Goal: Transaction & Acquisition: Purchase product/service

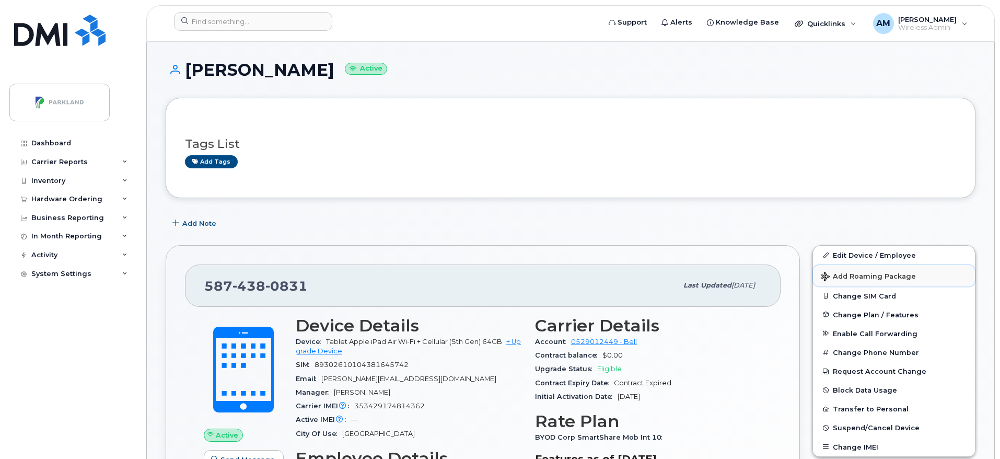
click at [895, 279] on span "Add Roaming Package" at bounding box center [868, 277] width 95 height 10
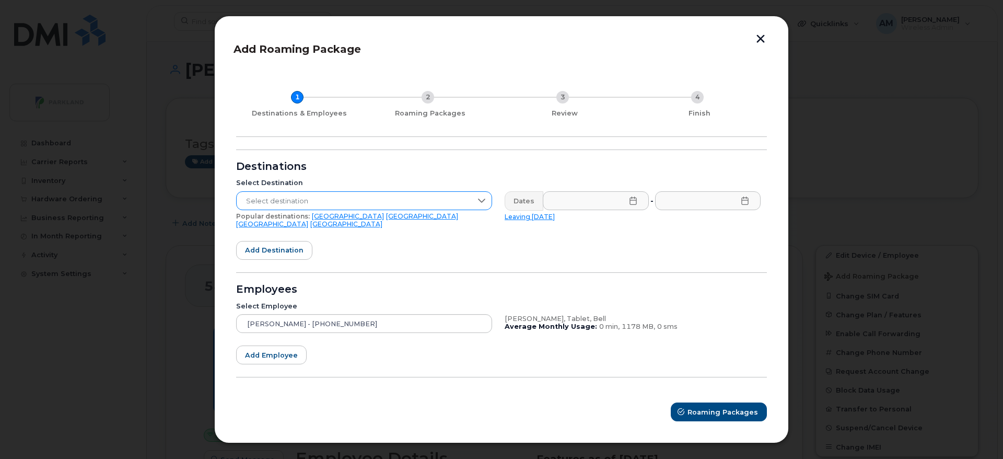
click at [399, 203] on span "Select destination" at bounding box center [354, 201] width 235 height 19
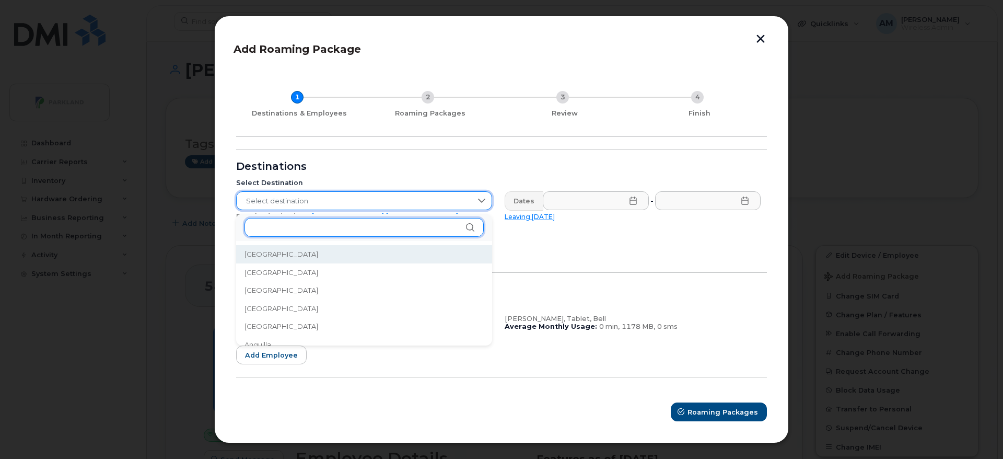
click at [348, 223] on input "text" at bounding box center [364, 227] width 239 height 19
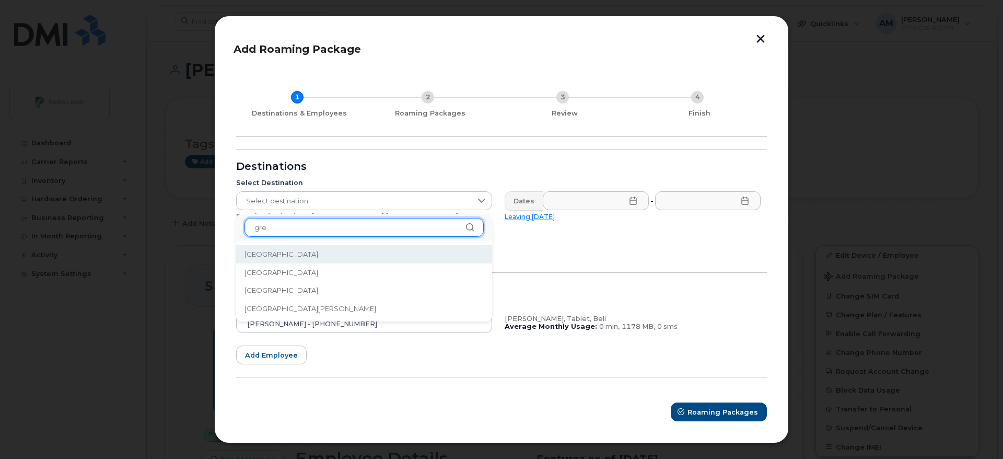
type input "gre"
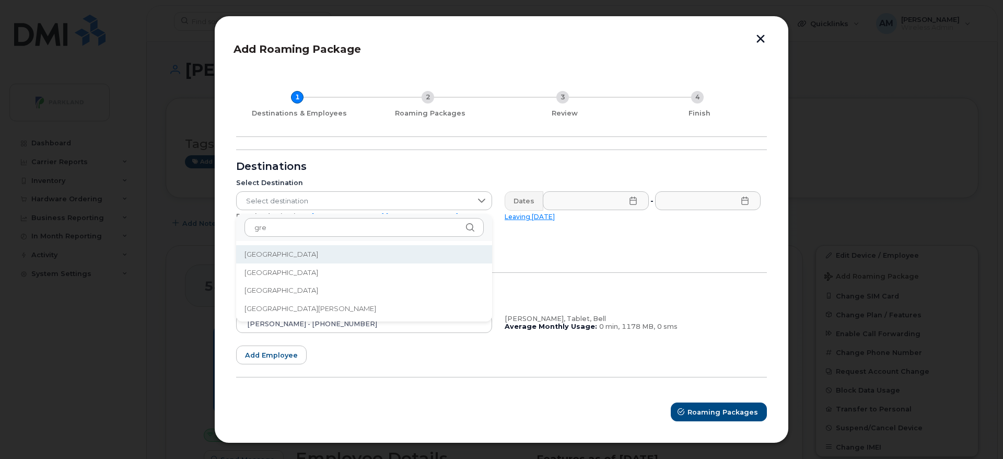
click at [327, 248] on li "[GEOGRAPHIC_DATA]" at bounding box center [364, 254] width 256 height 18
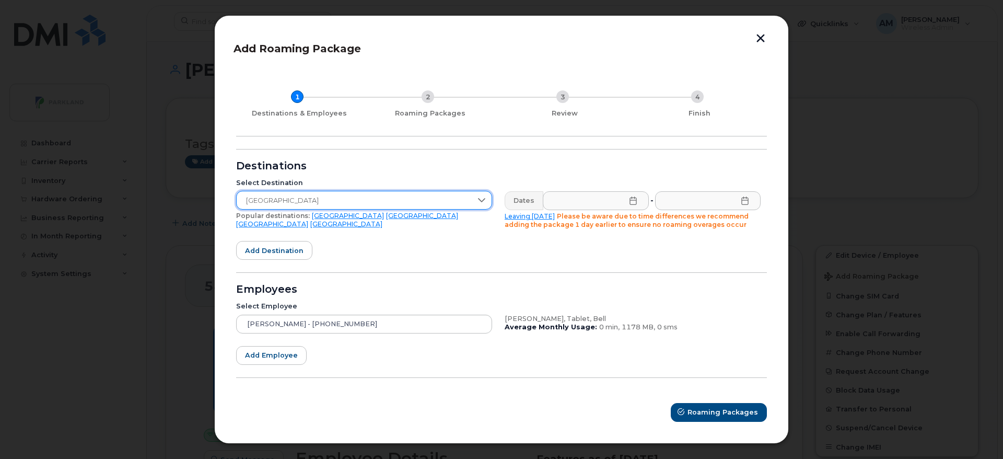
click at [517, 215] on link "Leaving [DATE]" at bounding box center [530, 216] width 50 height 8
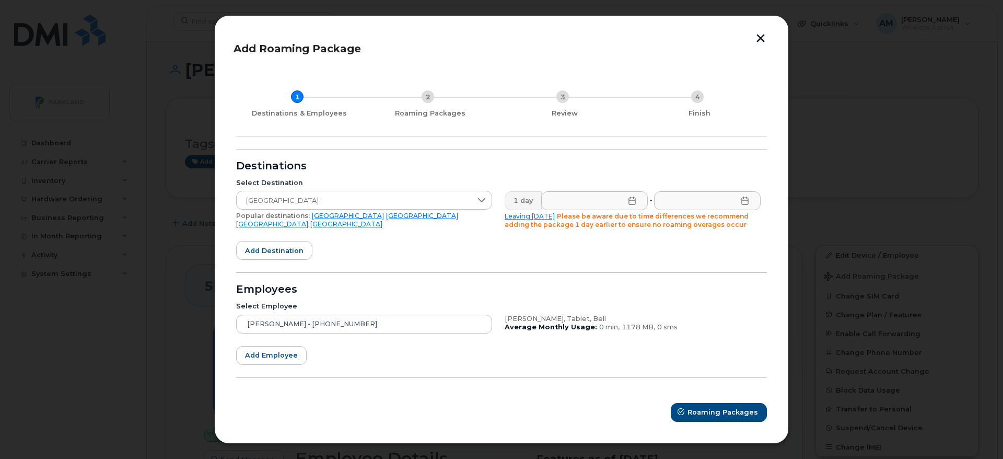
type input "[DATE]"
click at [745, 199] on icon at bounding box center [745, 200] width 8 height 8
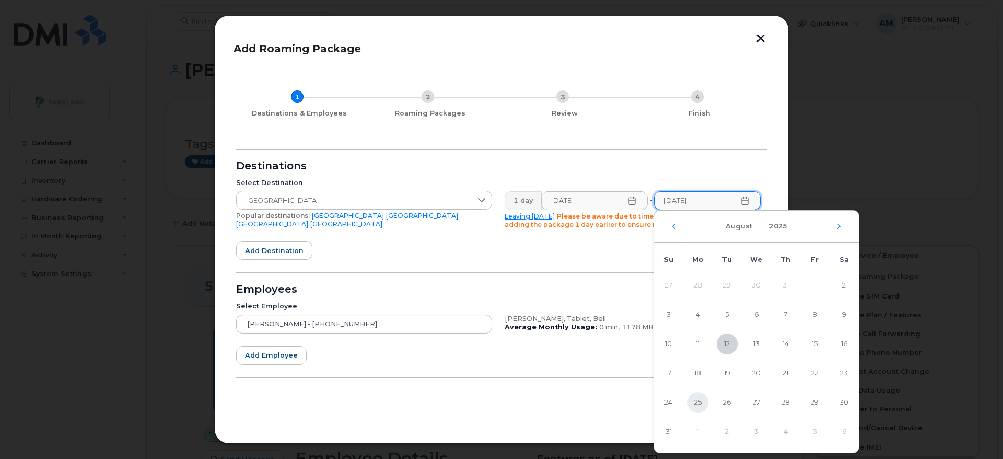
click at [696, 404] on span "25" at bounding box center [698, 402] width 21 height 21
type input "[DATE]"
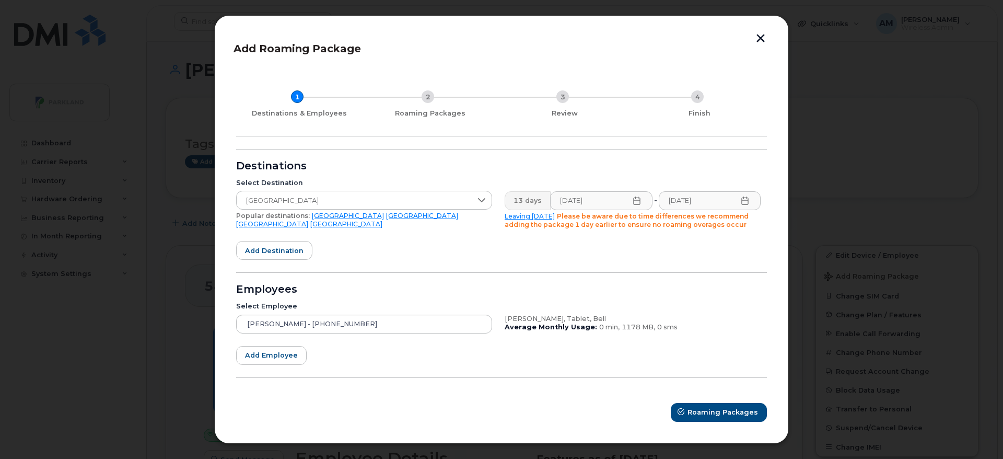
click at [526, 271] on form "Destinations Select Destination [GEOGRAPHIC_DATA] Popular destinations: [GEOGRA…" at bounding box center [501, 285] width 531 height 272
click at [693, 416] on span "Roaming Packages" at bounding box center [723, 412] width 71 height 10
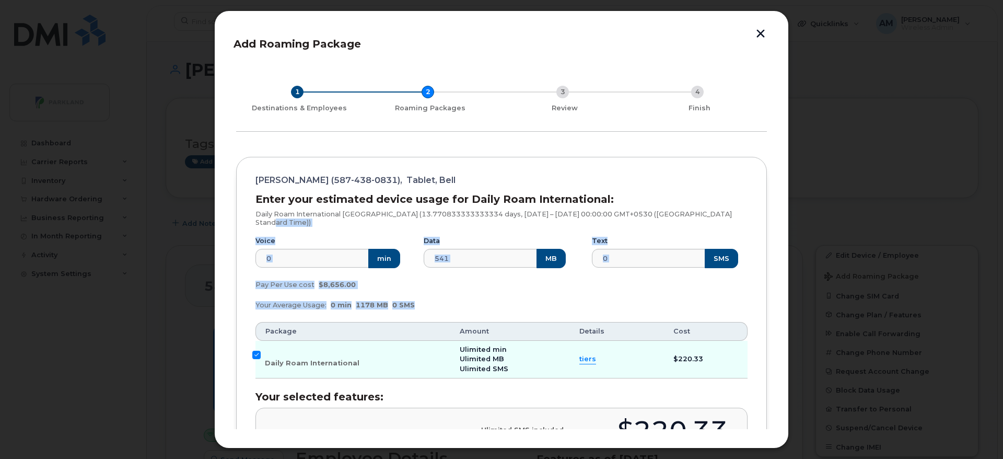
drag, startPoint x: 764, startPoint y: 211, endPoint x: 768, endPoint y: 325, distance: 114.0
click at [768, 325] on div "Add Roaming Package 1 Destinations & Employees 2 Roaming Packages 3 Review 4 Fi…" at bounding box center [502, 229] width 536 height 399
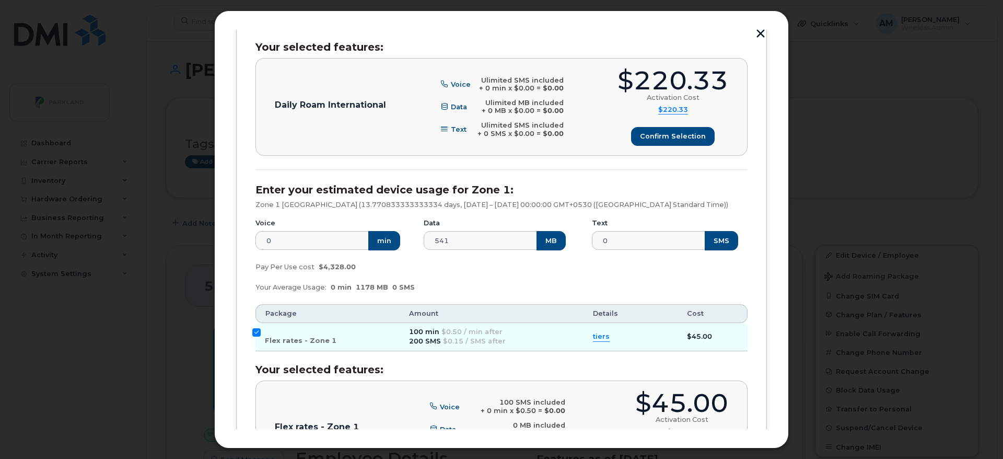
click at [251, 325] on div "[PERSON_NAME] (587-438-0831), Tablet, Bell Enter your estimated device usage fo…" at bounding box center [501, 157] width 531 height 700
click at [258, 328] on input "Flex rates - Zone 1" at bounding box center [256, 332] width 8 height 8
checkbox input "false"
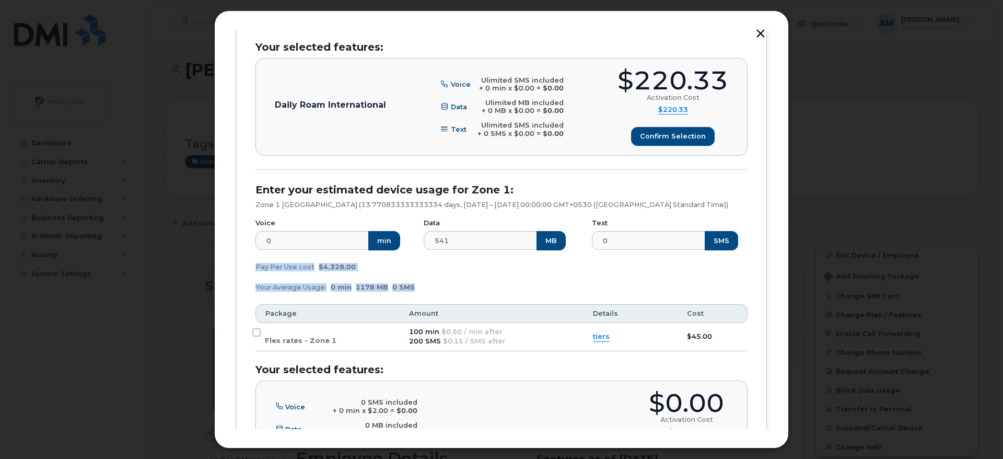
drag, startPoint x: 770, startPoint y: 307, endPoint x: 762, endPoint y: 247, distance: 60.6
click at [762, 247] on div "Add Roaming Package 1 Destinations & Employees 2 Roaming Packages 3 Review 4 Fi…" at bounding box center [501, 229] width 575 height 438
click at [762, 247] on div "[PERSON_NAME] (587-438-0831), Tablet, Bell Enter your estimated device usage fo…" at bounding box center [501, 157] width 531 height 700
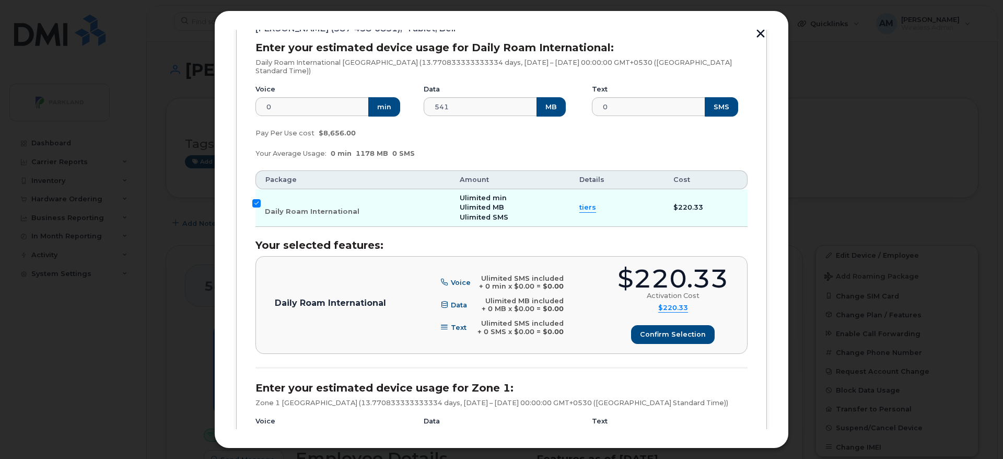
scroll to position [153, 0]
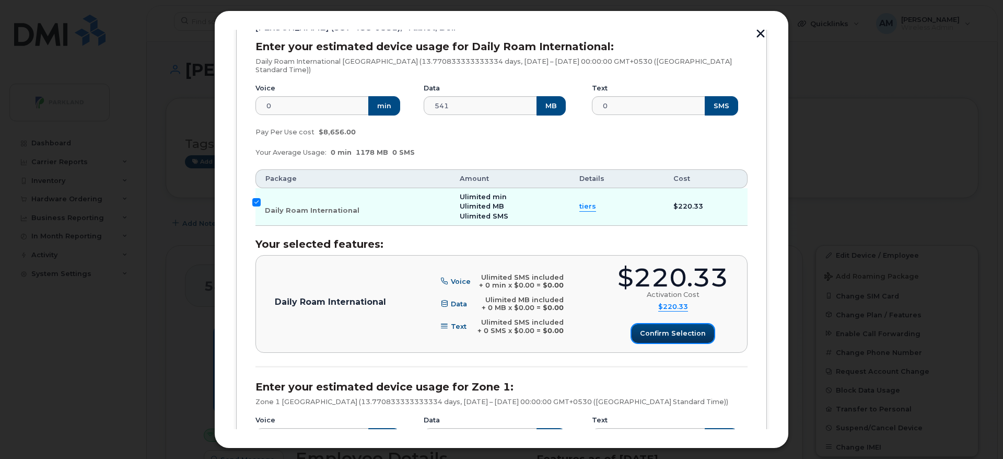
click at [684, 331] on button "Confirm selection" at bounding box center [673, 333] width 83 height 19
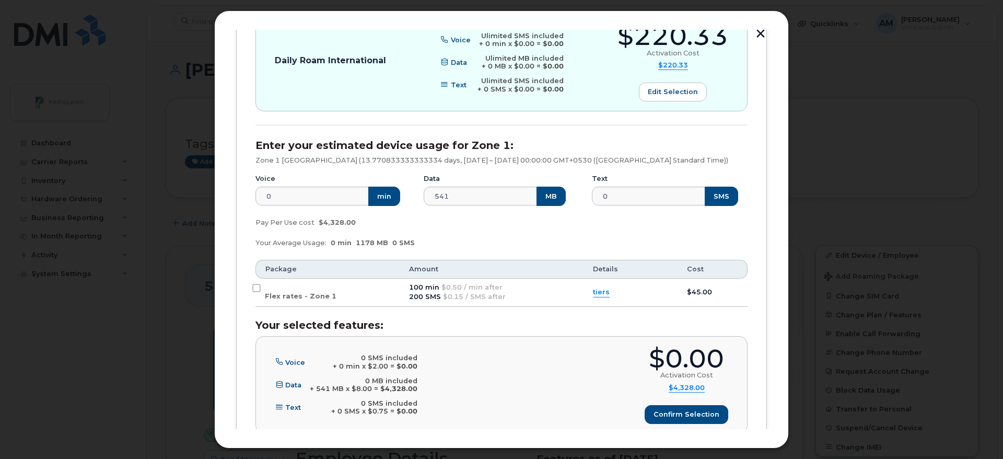
scroll to position [466, 0]
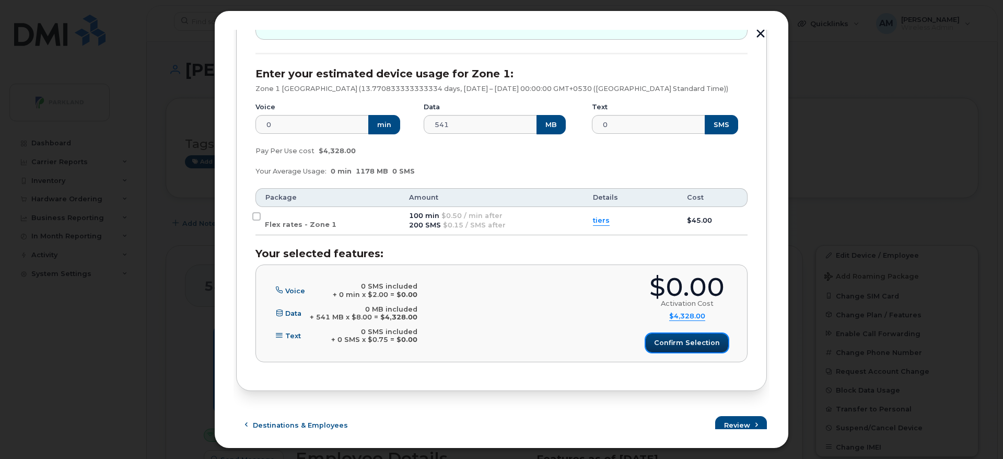
click at [685, 338] on span "Confirm selection" at bounding box center [687, 343] width 66 height 10
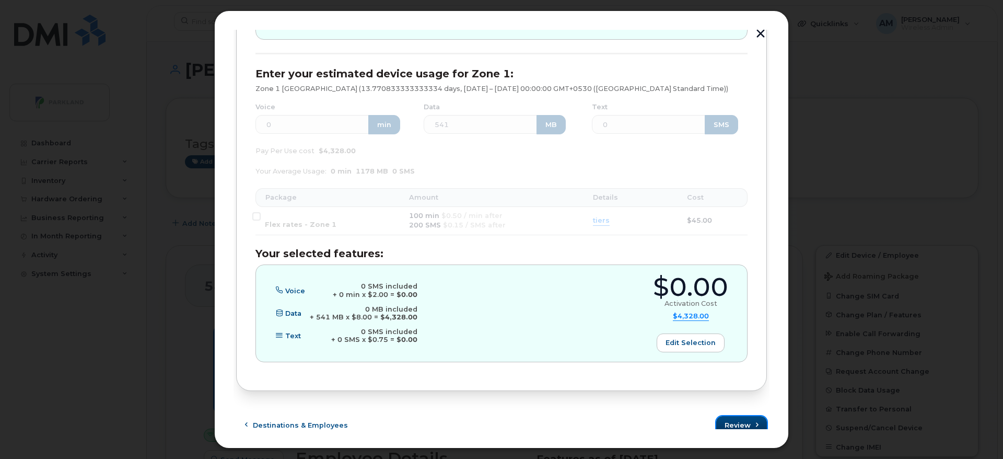
click at [734, 416] on button "Review" at bounding box center [741, 425] width 51 height 19
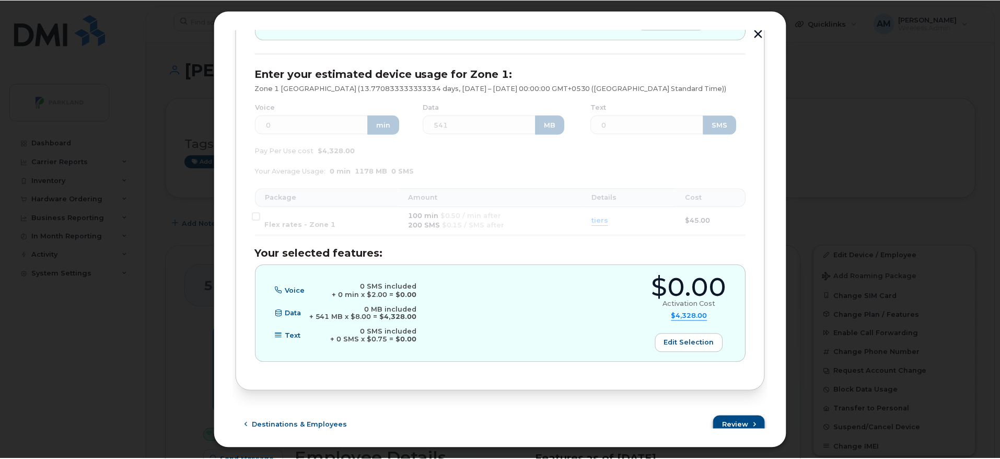
scroll to position [0, 0]
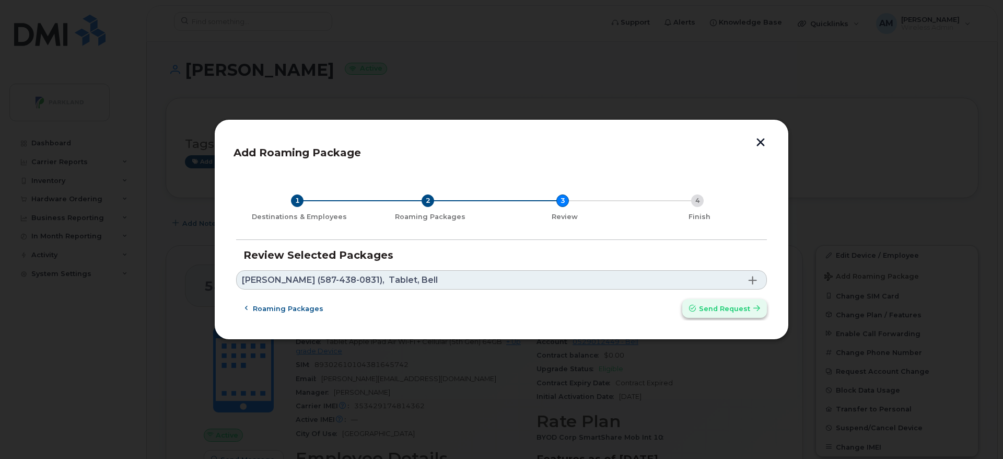
click at [720, 304] on span "Send request" at bounding box center [724, 309] width 51 height 10
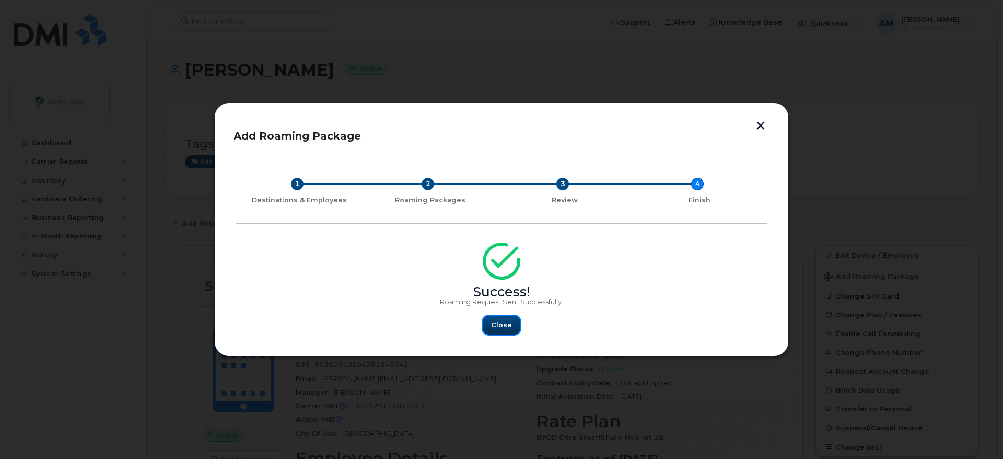
click at [515, 325] on button "Close" at bounding box center [502, 325] width 38 height 19
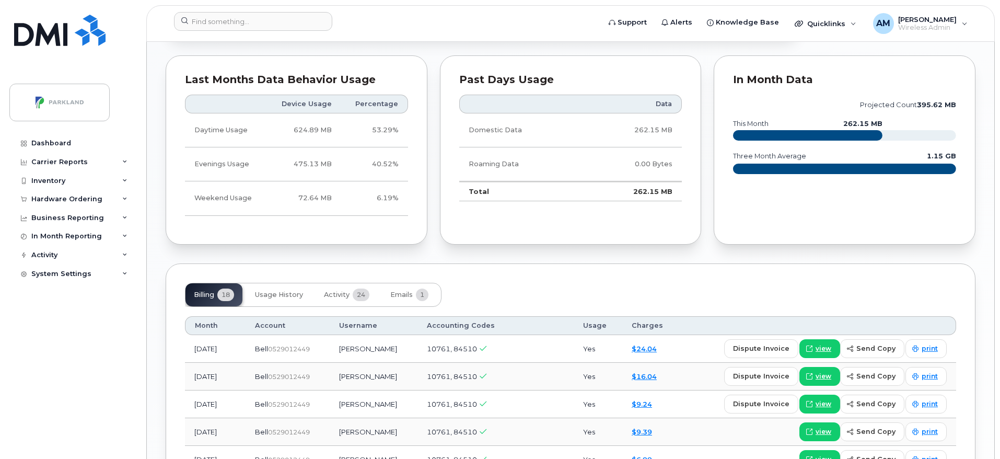
scroll to position [775, 0]
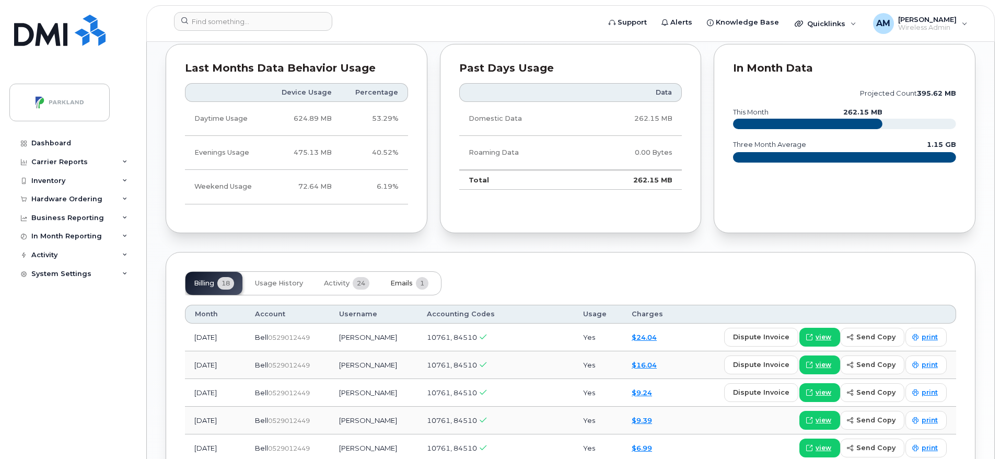
click at [411, 280] on span "Emails" at bounding box center [401, 283] width 22 height 8
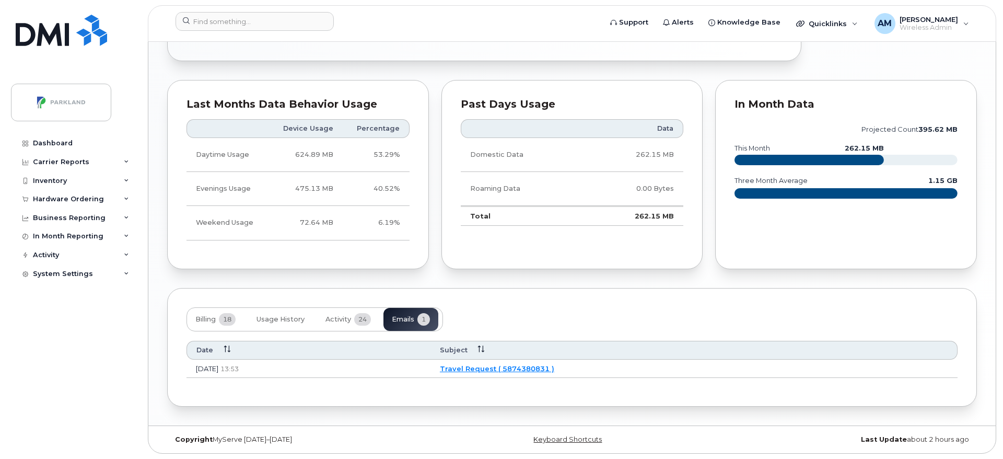
scroll to position [739, 0]
click at [546, 371] on link "Travel Request ( 5874380831 )" at bounding box center [495, 368] width 114 height 8
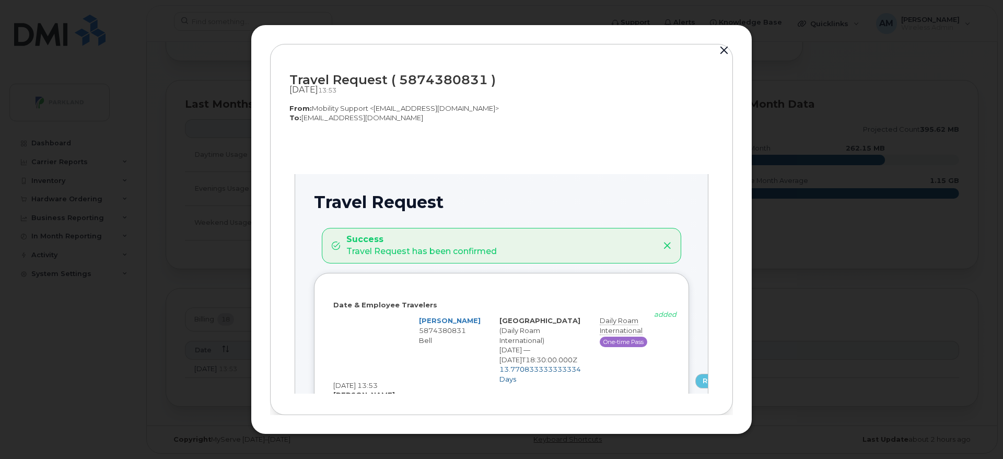
scroll to position [0, 0]
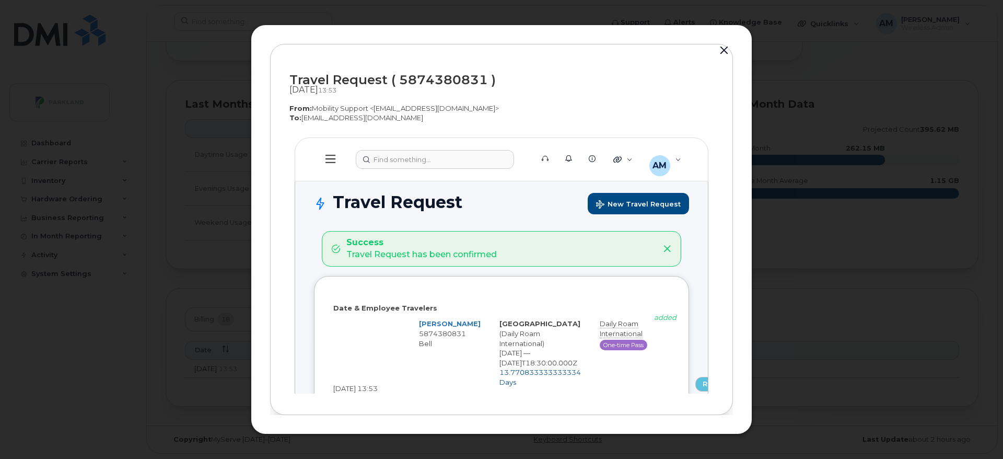
select select
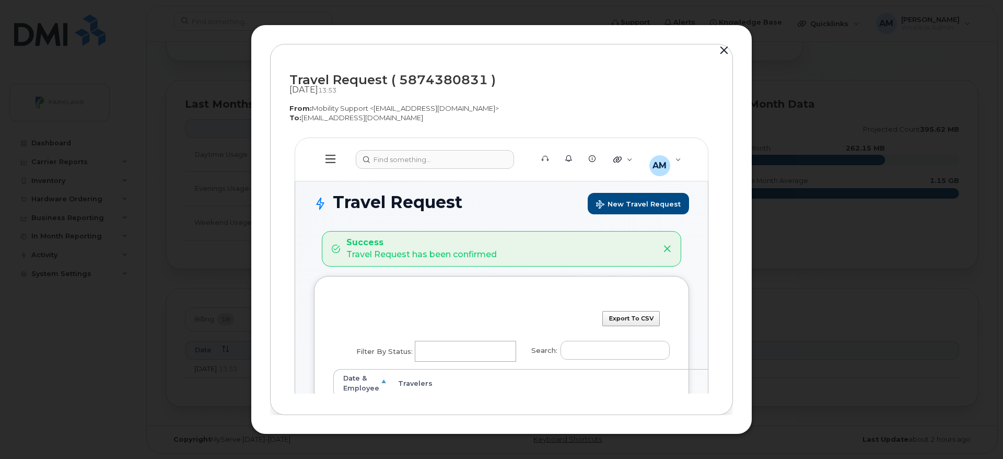
drag, startPoint x: 714, startPoint y: 156, endPoint x: 716, endPoint y: 182, distance: 26.7
click at [716, 182] on div "Travel Request ( 5874380831 ) Aug 11, 2025  13:53 From:  Mobility Support <nore…" at bounding box center [501, 230] width 463 height 372
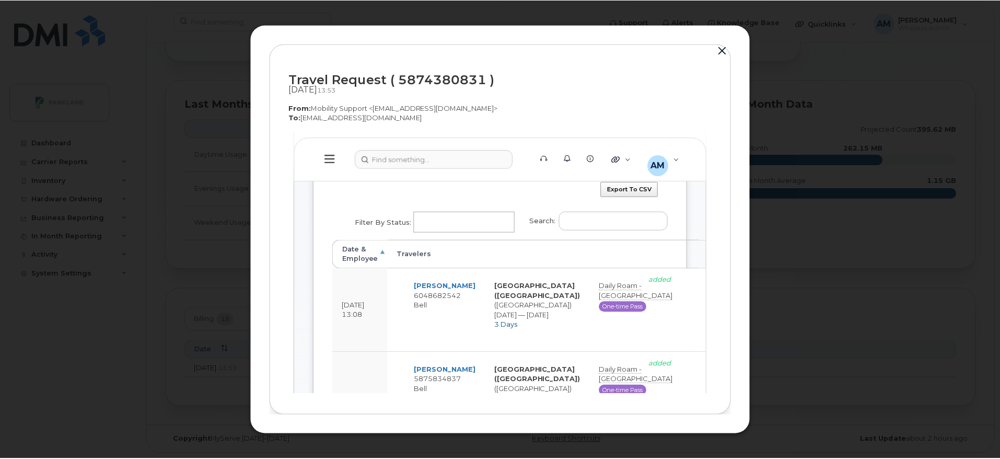
scroll to position [192, 0]
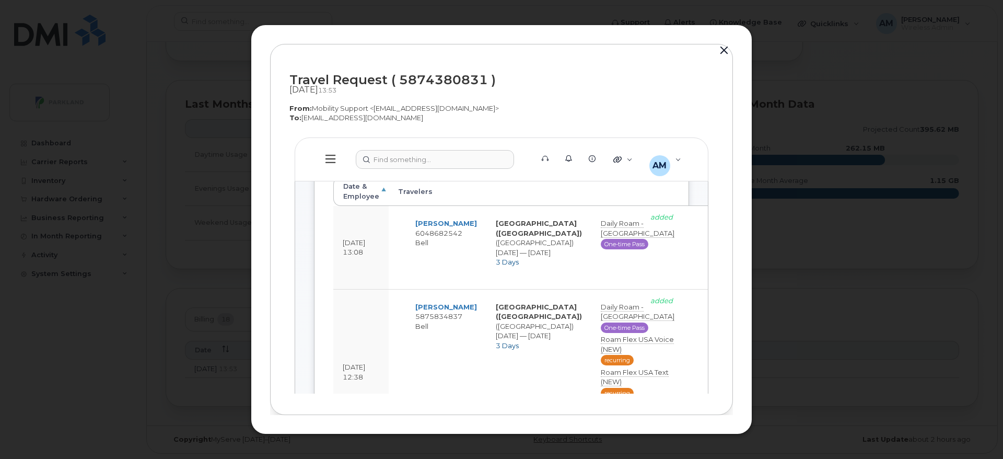
click th "Date & Employee"
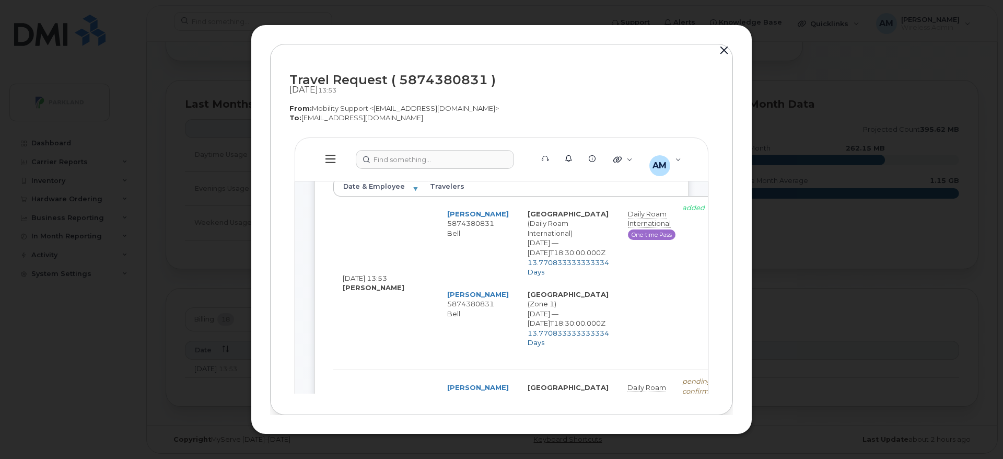
click header "Support Alerts Knowledge Base Quicklinks Suspend / Cancel Device Change SIM Car…"
click div
click at [727, 49] on button "button" at bounding box center [724, 50] width 16 height 15
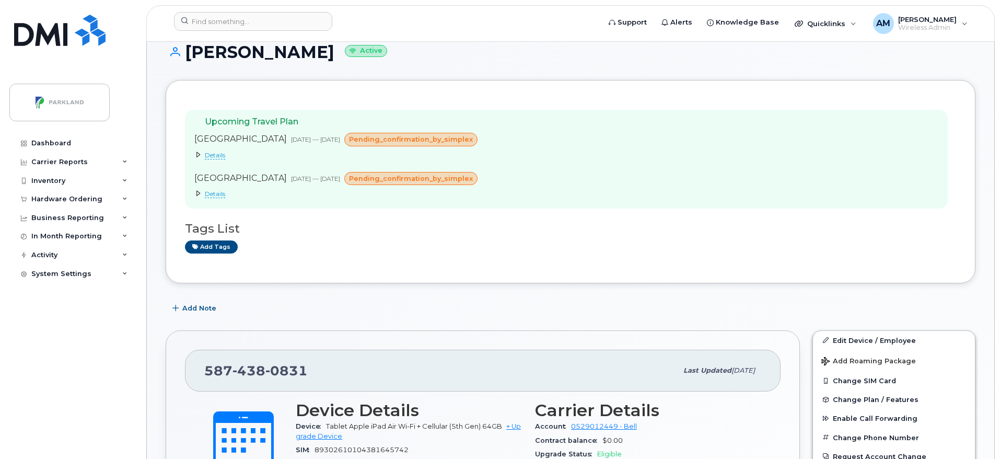
scroll to position [0, 0]
